Goal: Entertainment & Leisure: Consume media (video, audio)

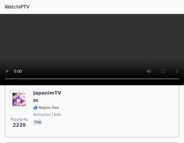
scroll to position [1515, 0]
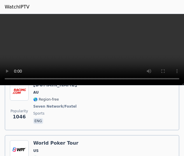
scroll to position [3788, 0]
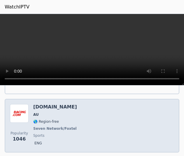
click at [18, 112] on img at bounding box center [19, 113] width 19 height 19
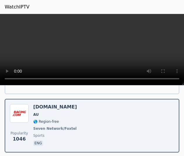
click at [15, 156] on span "m3u8" at bounding box center [8, 159] width 13 height 6
